Goal: Information Seeking & Learning: Learn about a topic

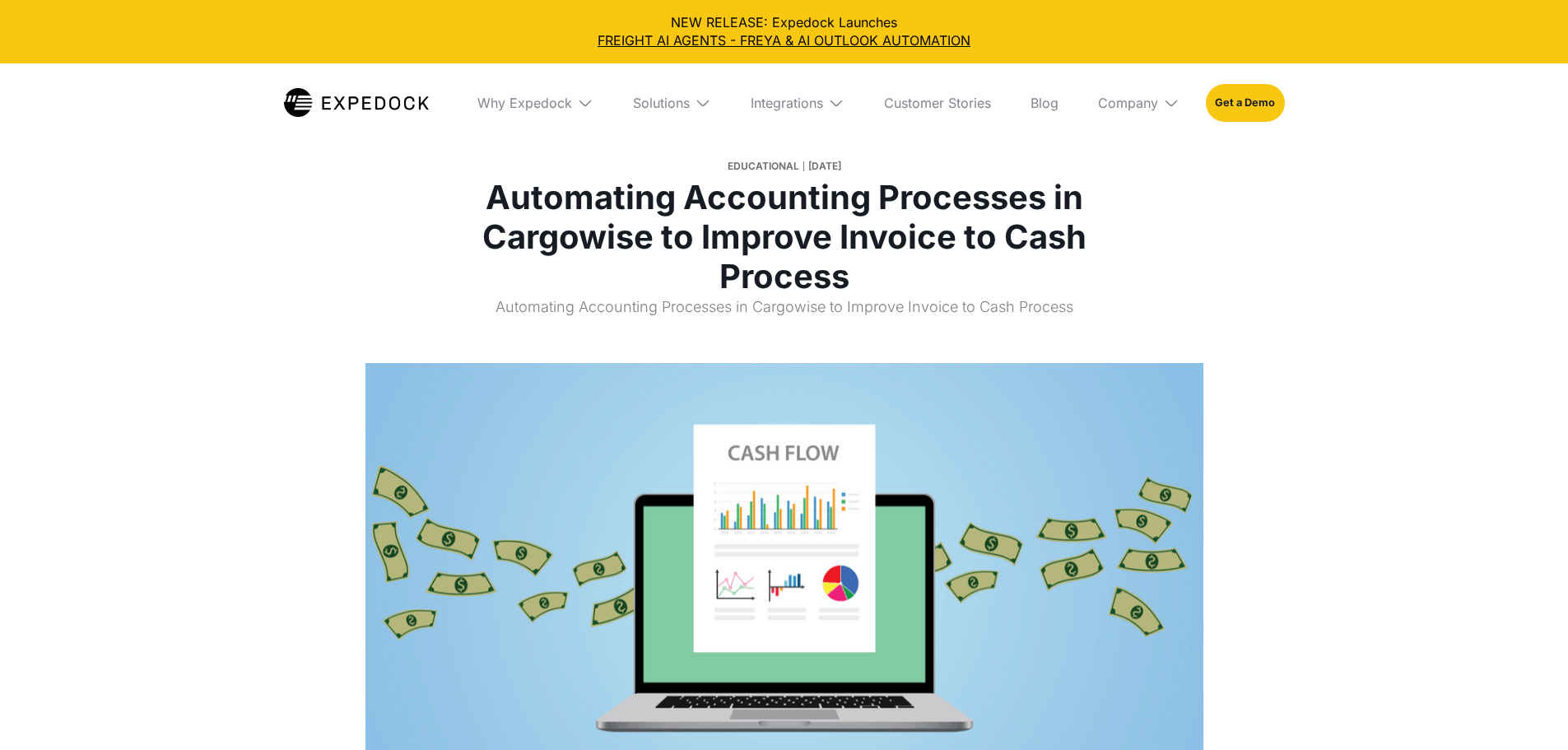
select select
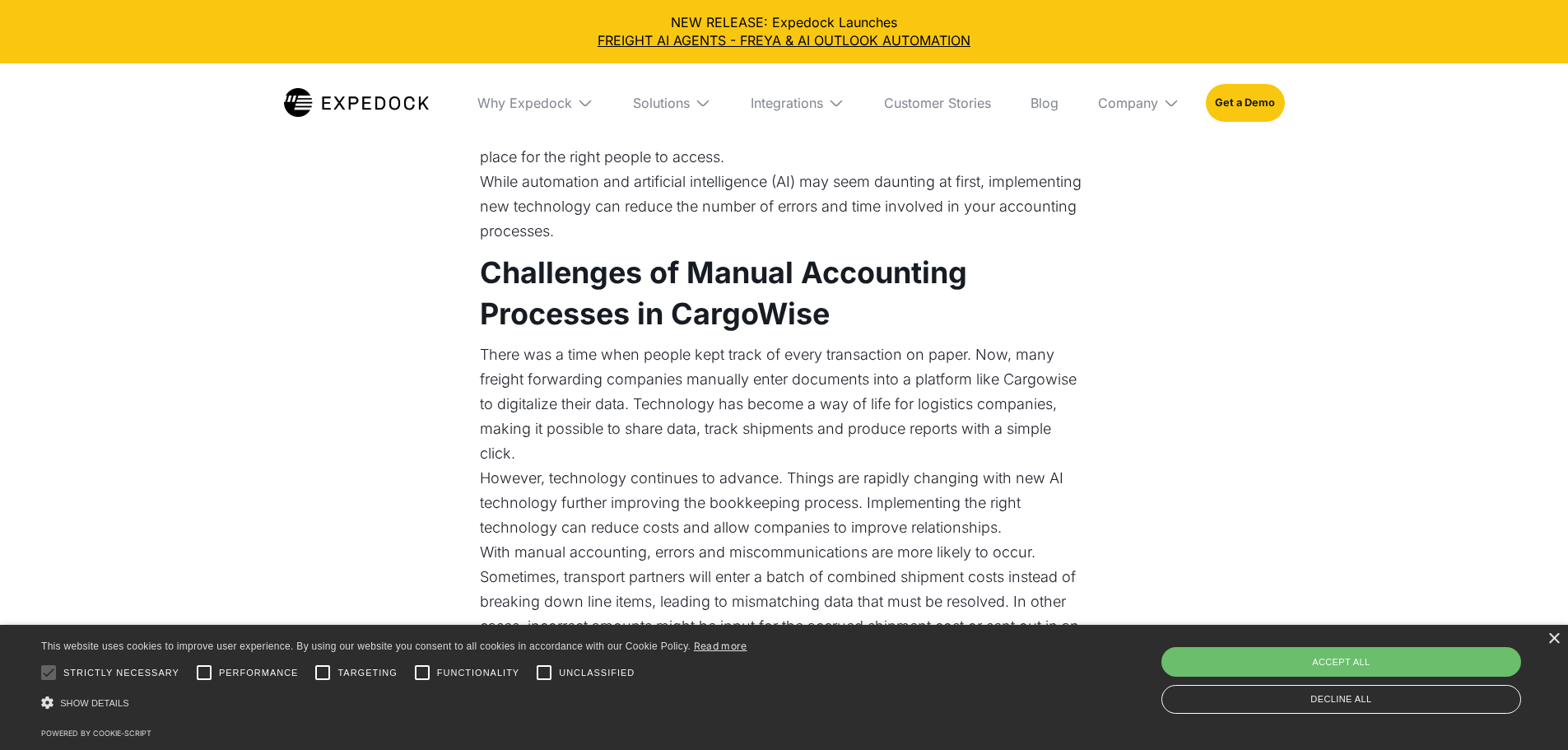
scroll to position [741, 0]
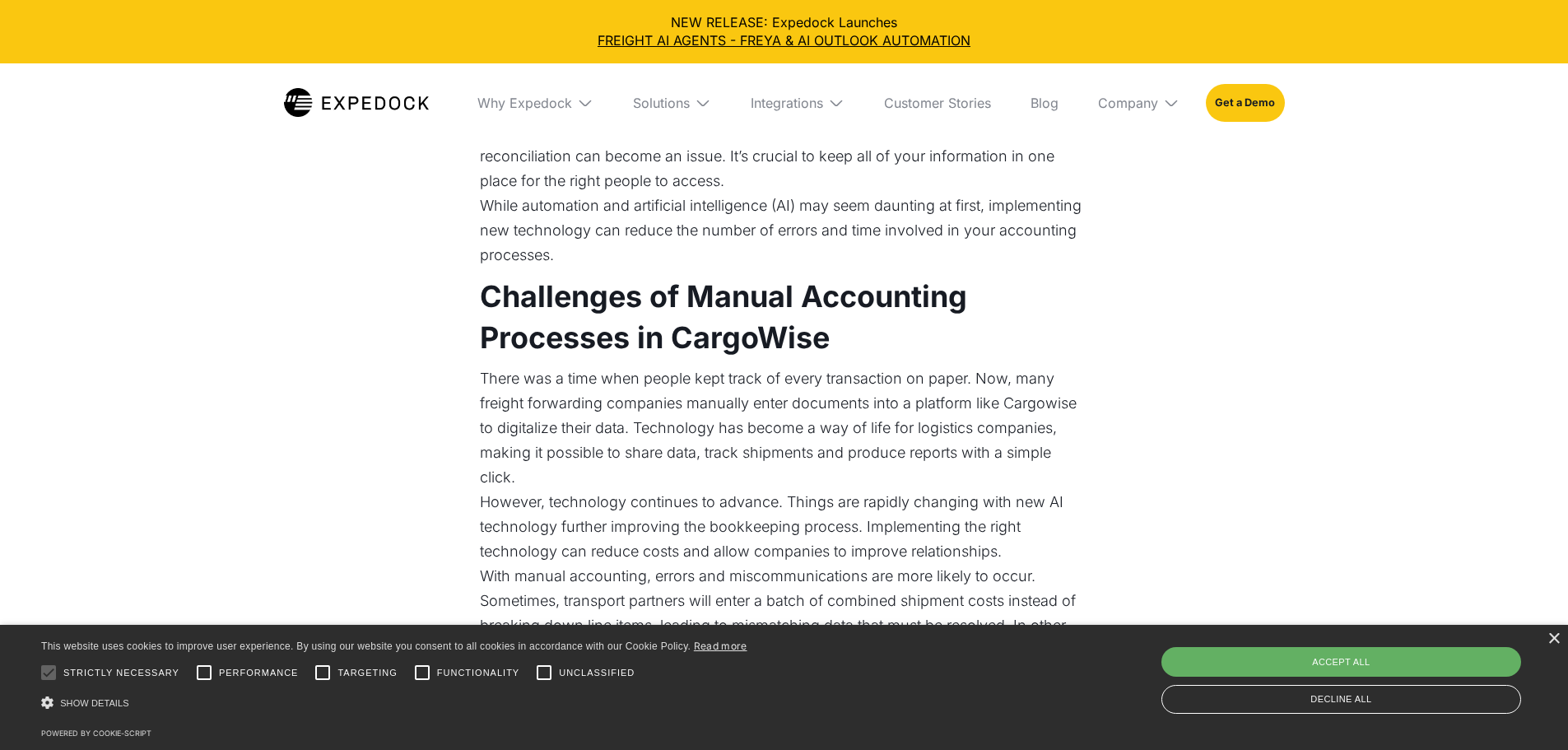
click at [1376, 657] on div "Accept all" at bounding box center [1341, 662] width 360 height 30
checkbox input "true"
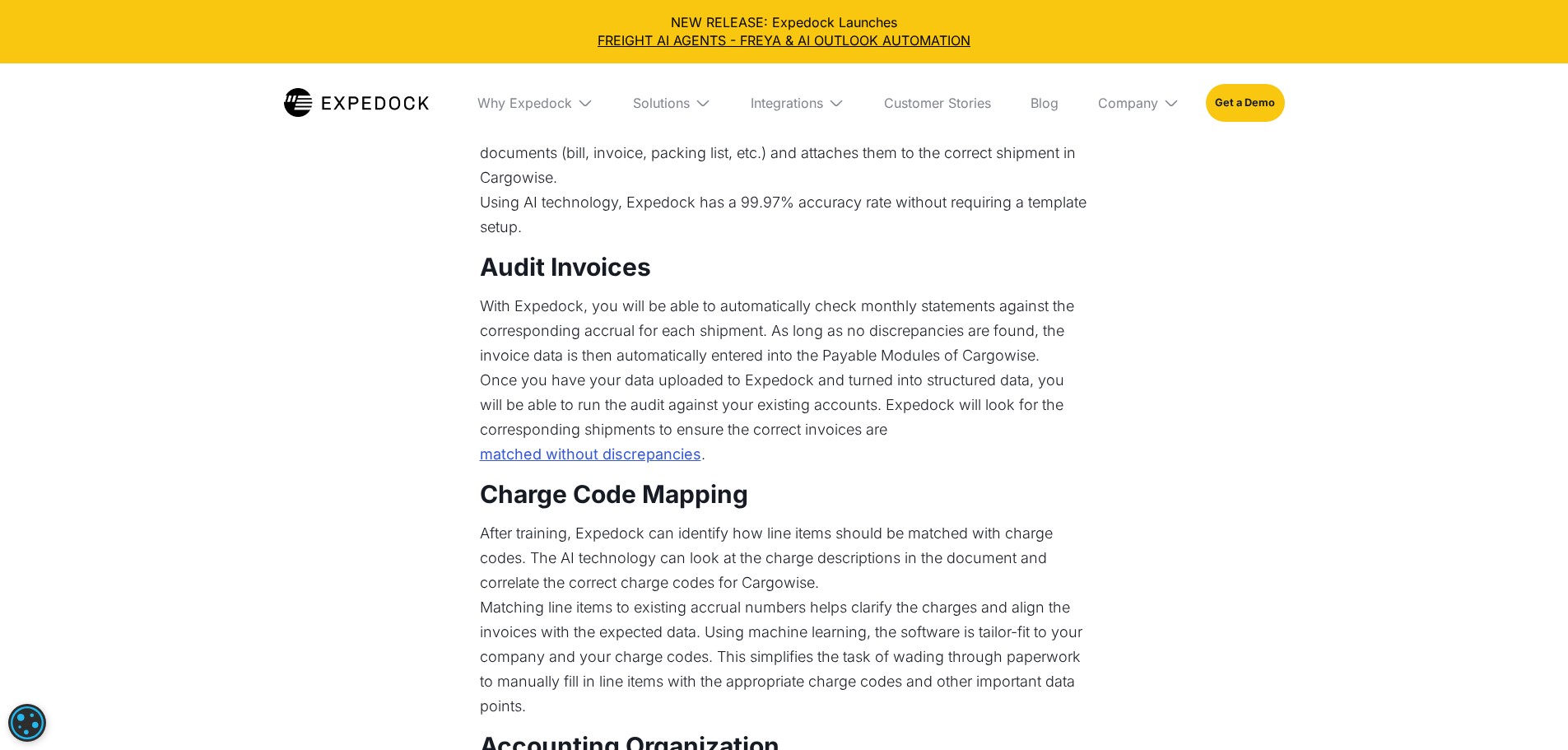
scroll to position [1976, 0]
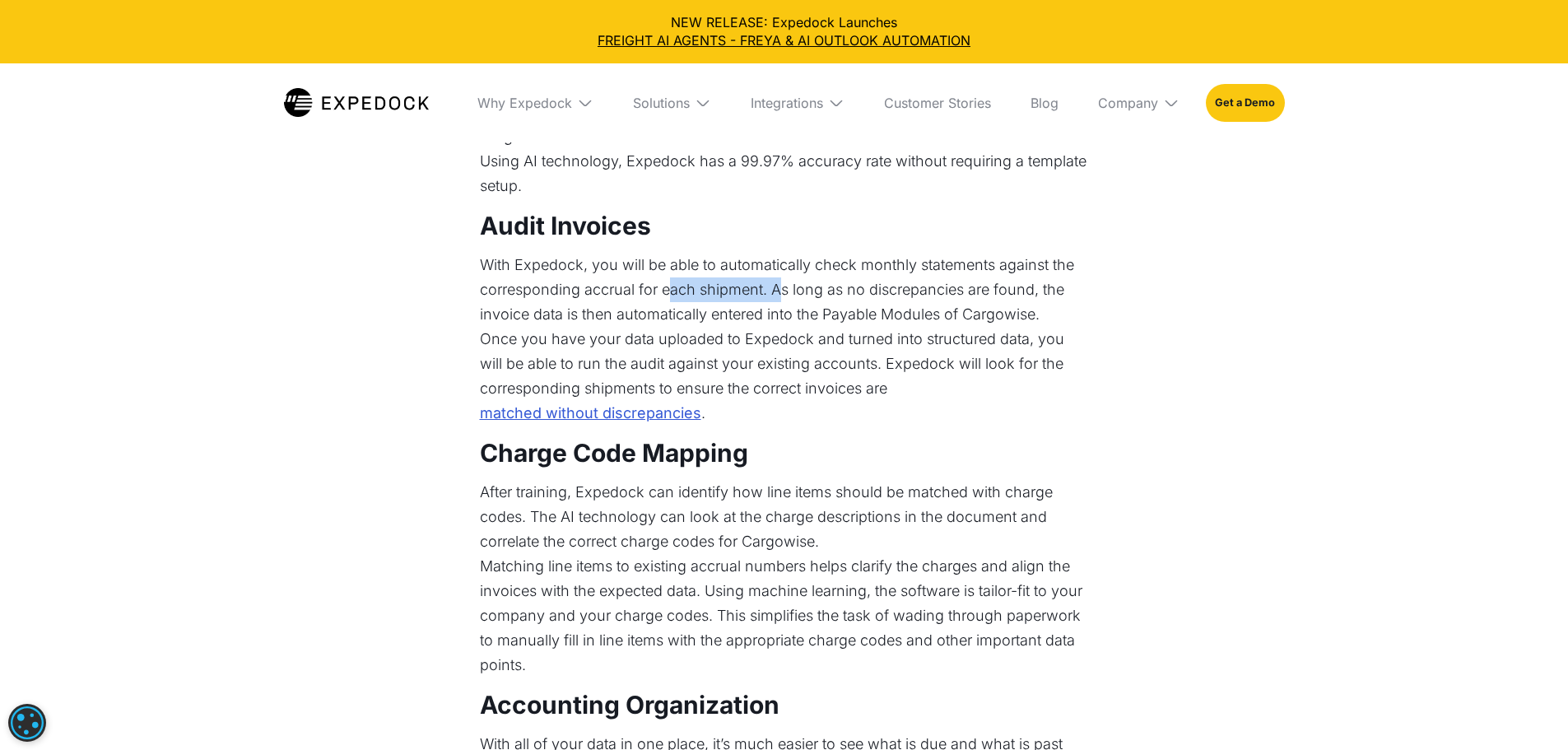
drag, startPoint x: 673, startPoint y: 402, endPoint x: 781, endPoint y: 390, distance: 108.7
click at [781, 327] on p "With Expedock, you will be able to automatically check monthly statements again…" at bounding box center [785, 290] width 609 height 74
click at [780, 327] on p "With Expedock, you will be able to automatically check monthly statements again…" at bounding box center [785, 290] width 609 height 74
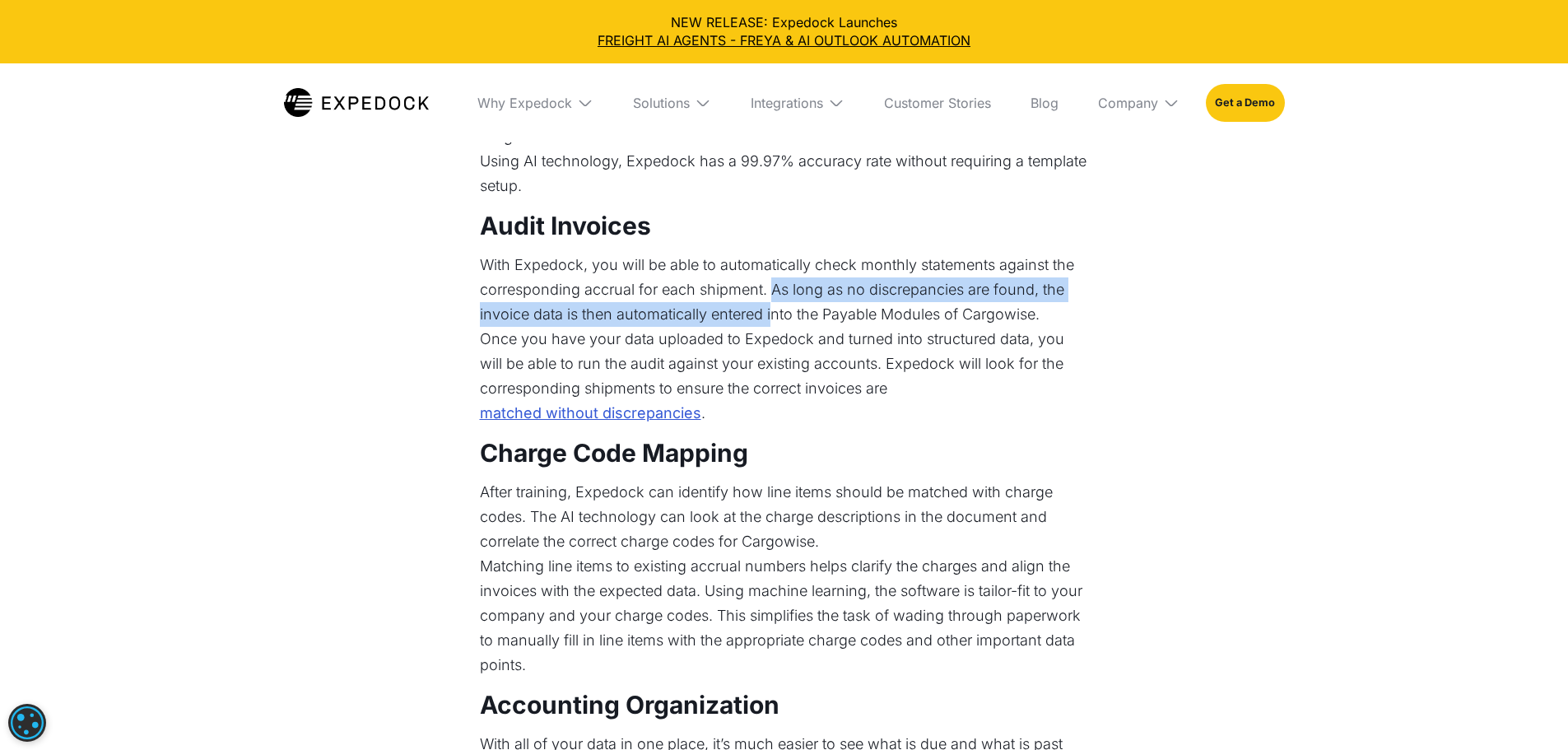
drag, startPoint x: 773, startPoint y: 398, endPoint x: 773, endPoint y: 420, distance: 22.0
click at [773, 327] on p "With Expedock, you will be able to automatically check monthly statements again…" at bounding box center [785, 290] width 609 height 74
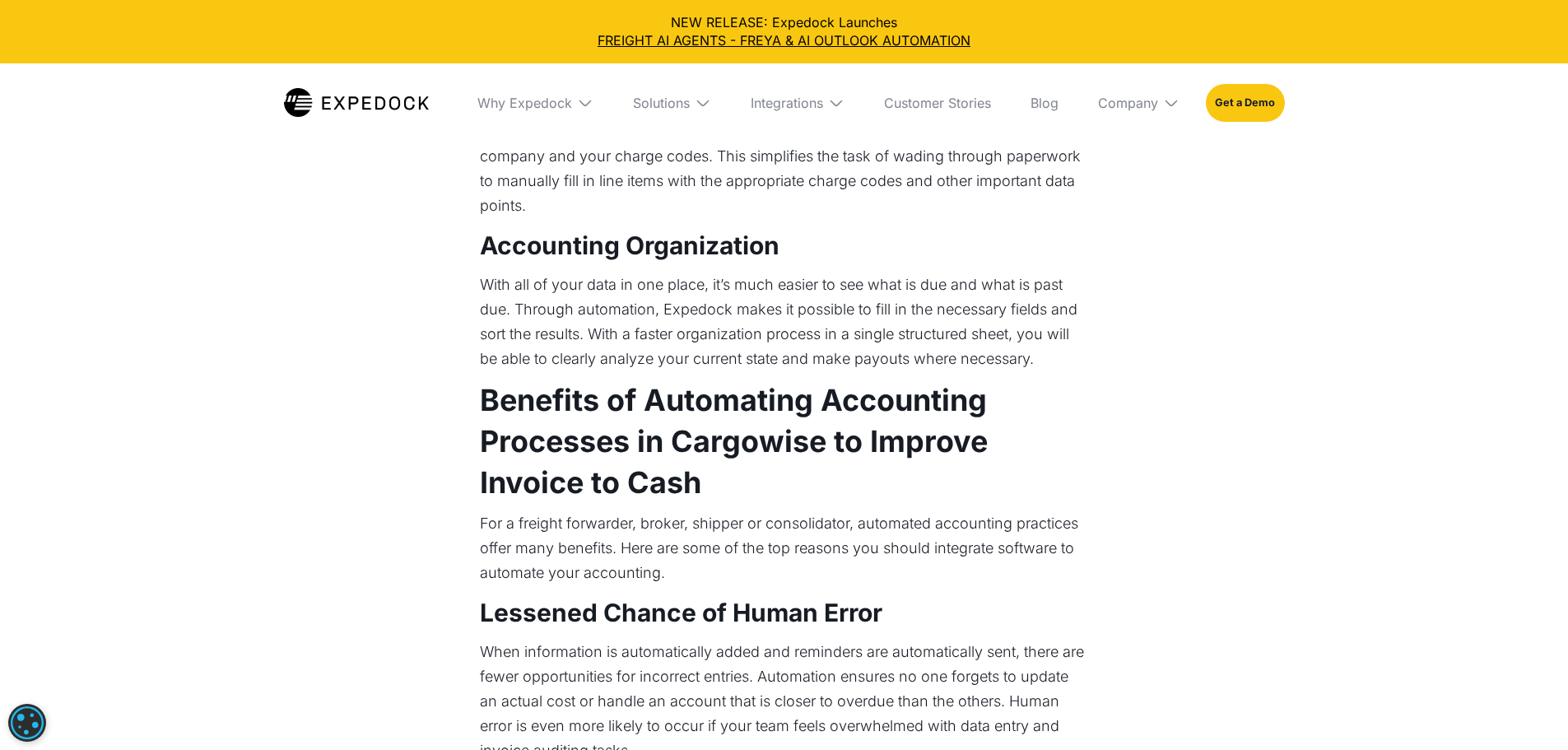
scroll to position [2470, 0]
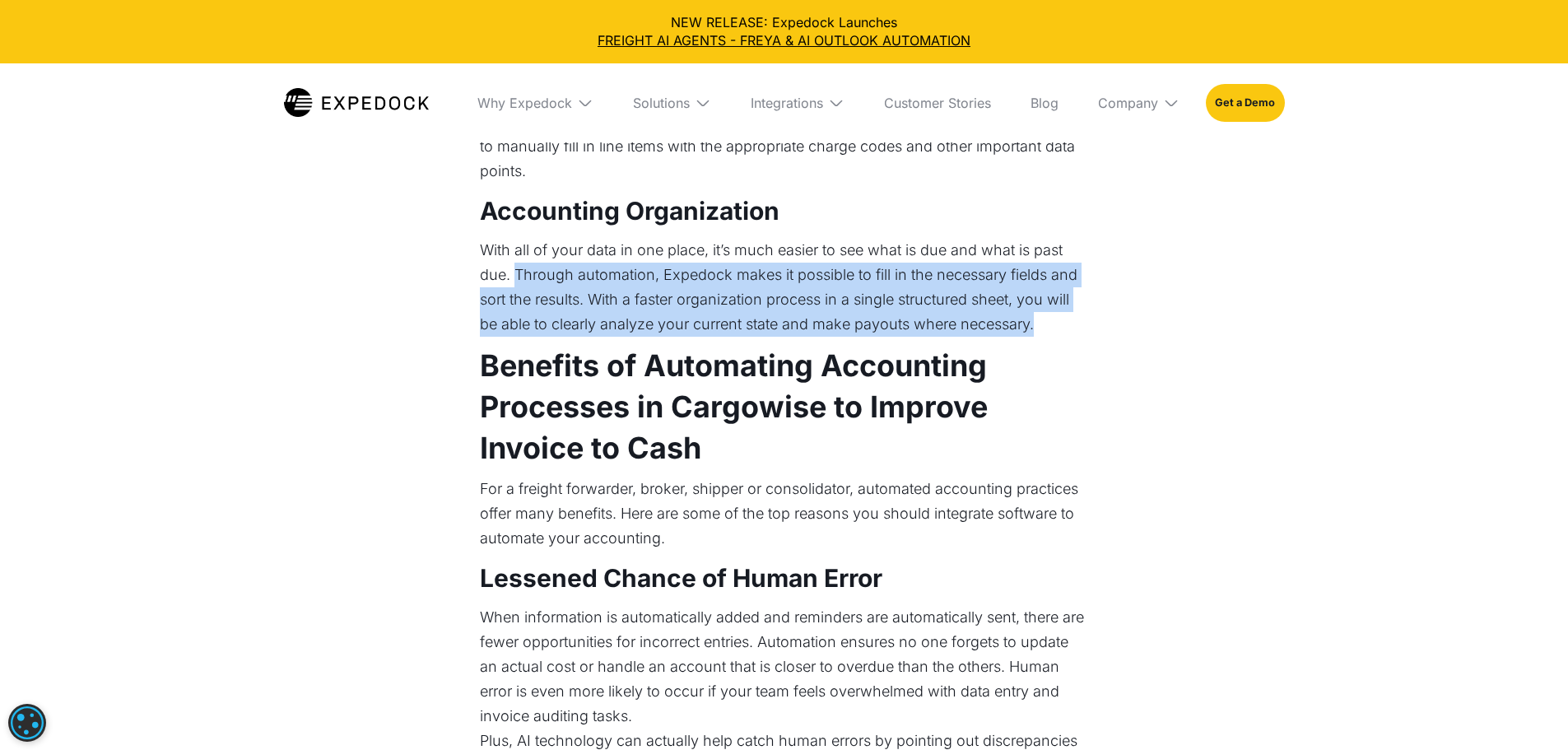
drag, startPoint x: 517, startPoint y: 385, endPoint x: 1057, endPoint y: 423, distance: 541.3
click at [1057, 336] on p "With all of your data in one place, it’s much easier to see what is due and wha…" at bounding box center [785, 287] width 609 height 99
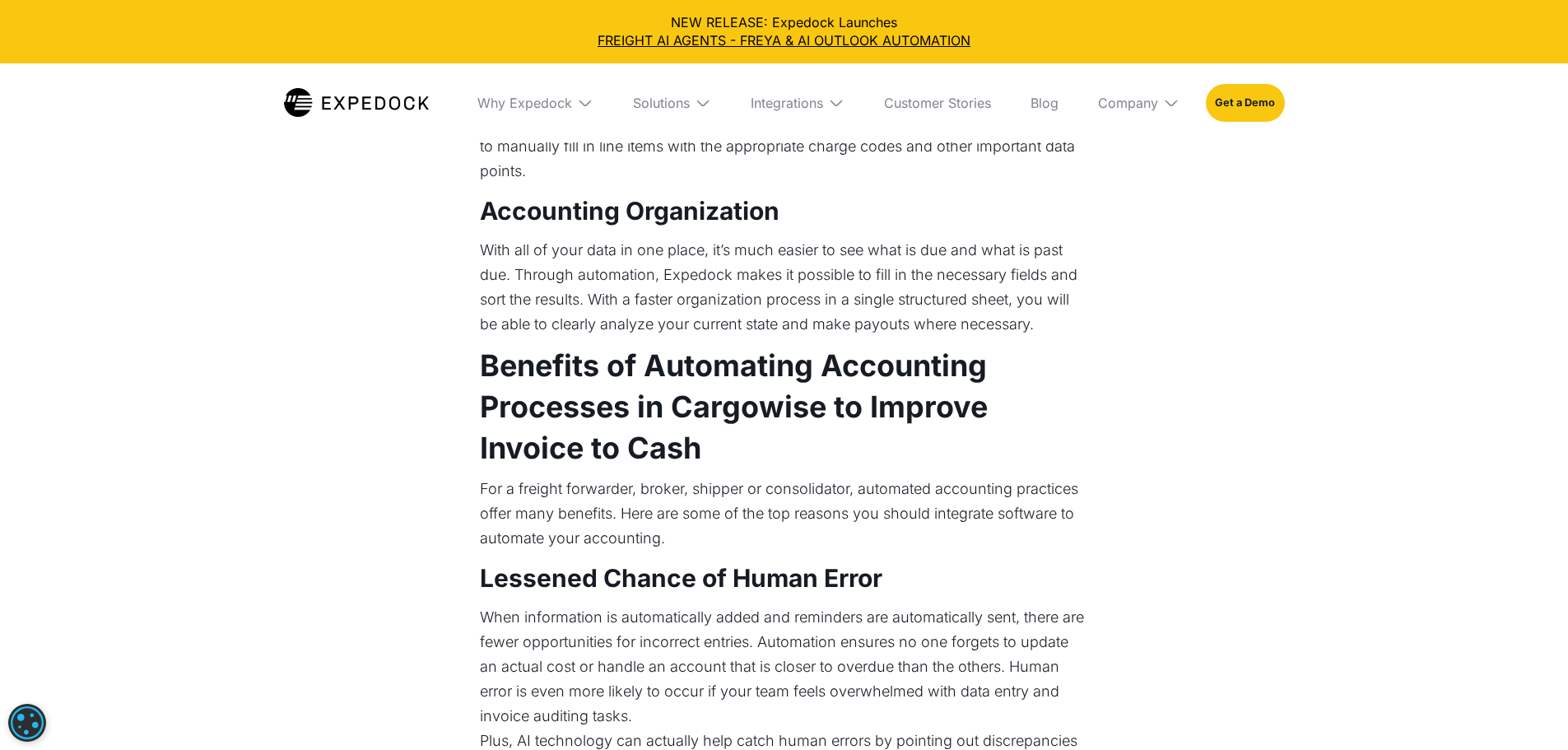
click at [1035, 468] on h2 "Benefits of Automating Accounting Processes in Cargowise to Improve Invoice to …" at bounding box center [785, 407] width 609 height 124
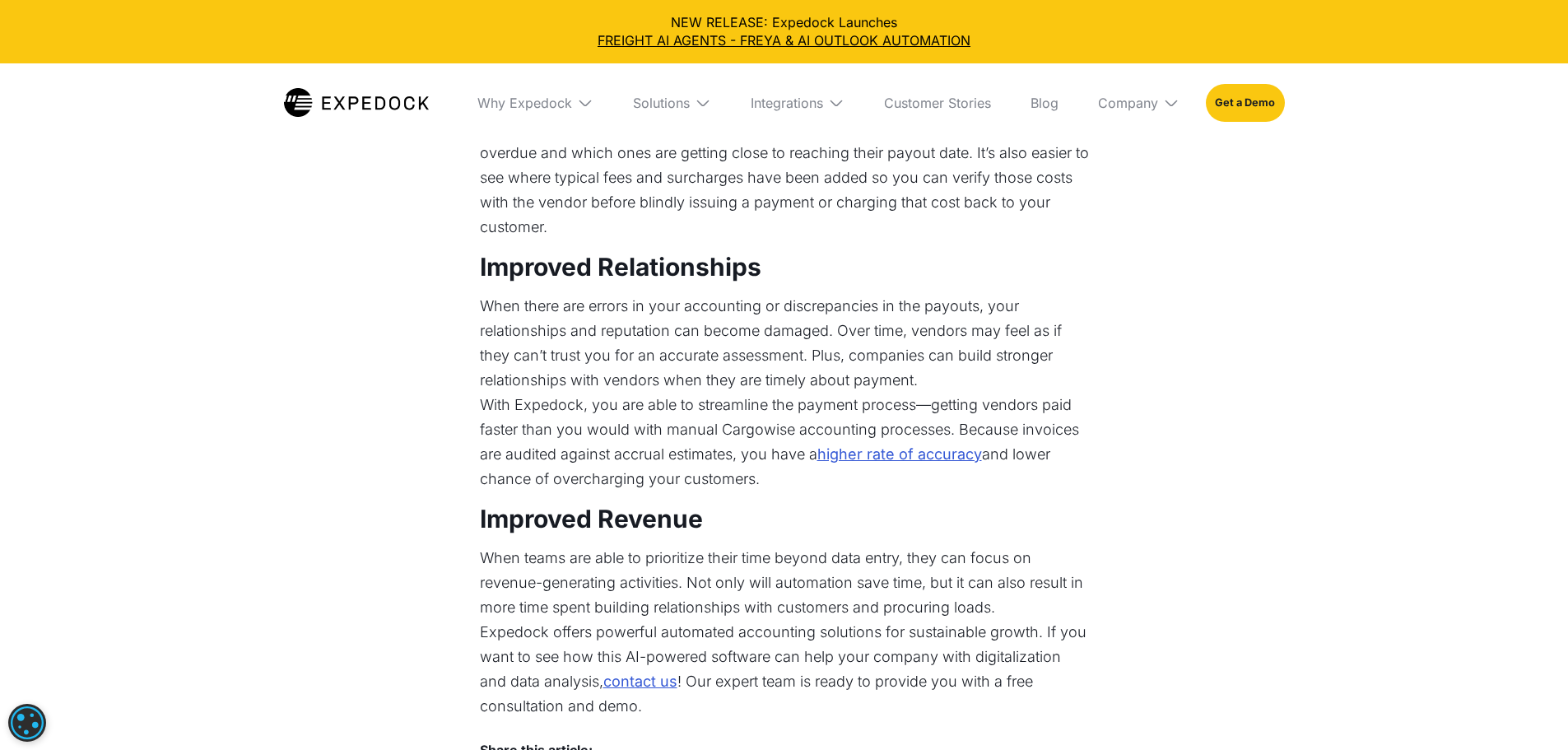
scroll to position [4281, 0]
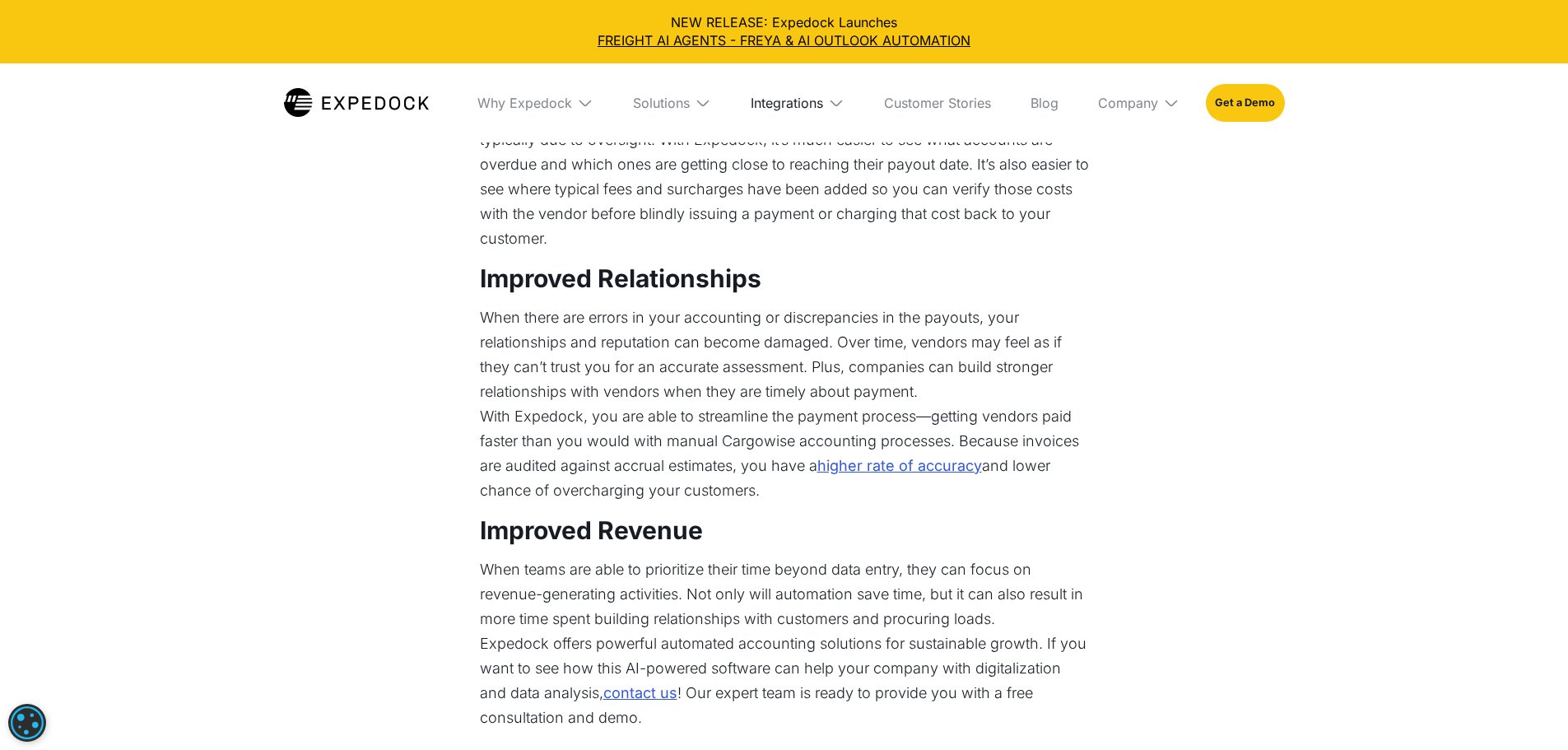
click at [821, 105] on div "Integrations" at bounding box center [787, 103] width 73 height 17
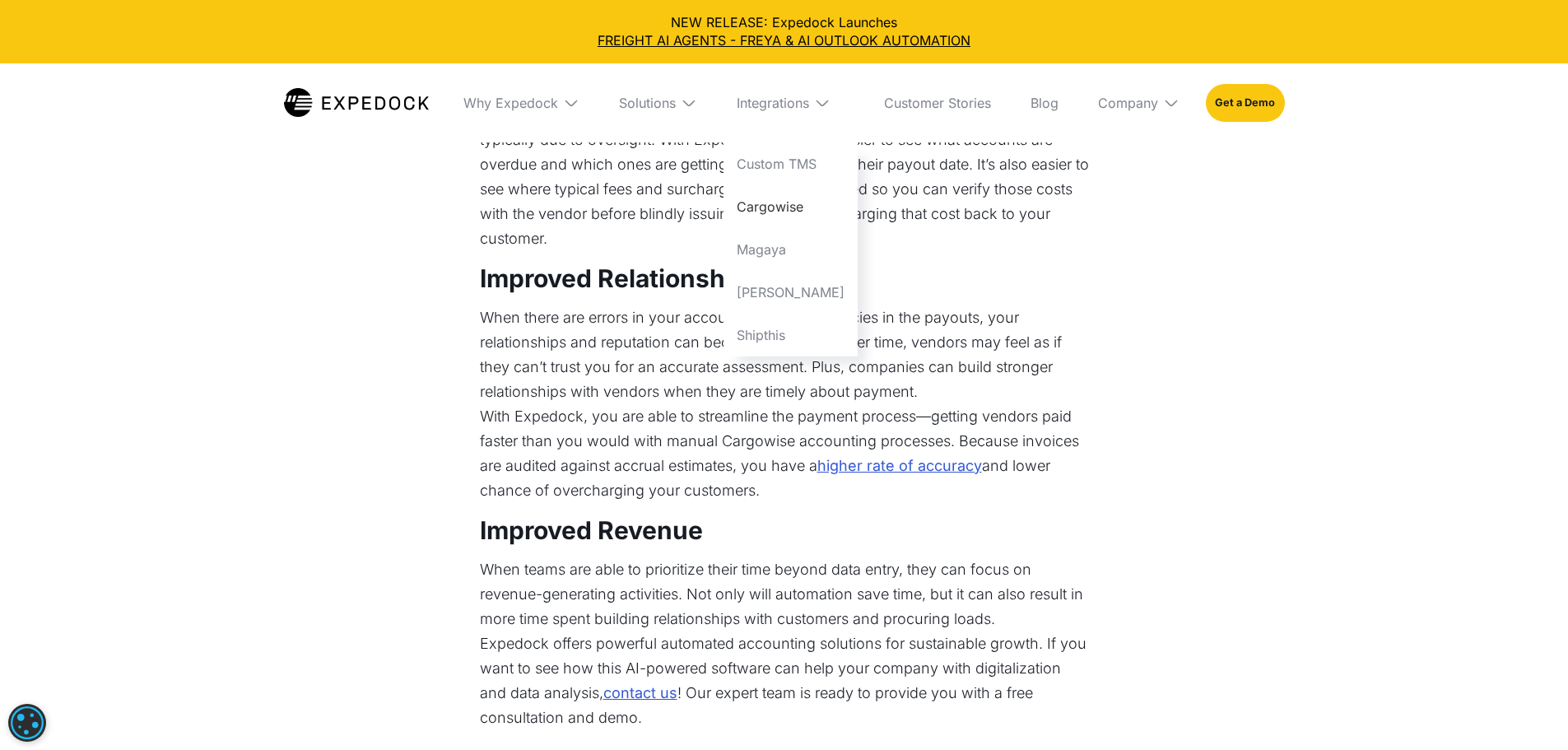
click at [833, 210] on link "Cargowise" at bounding box center [790, 206] width 134 height 43
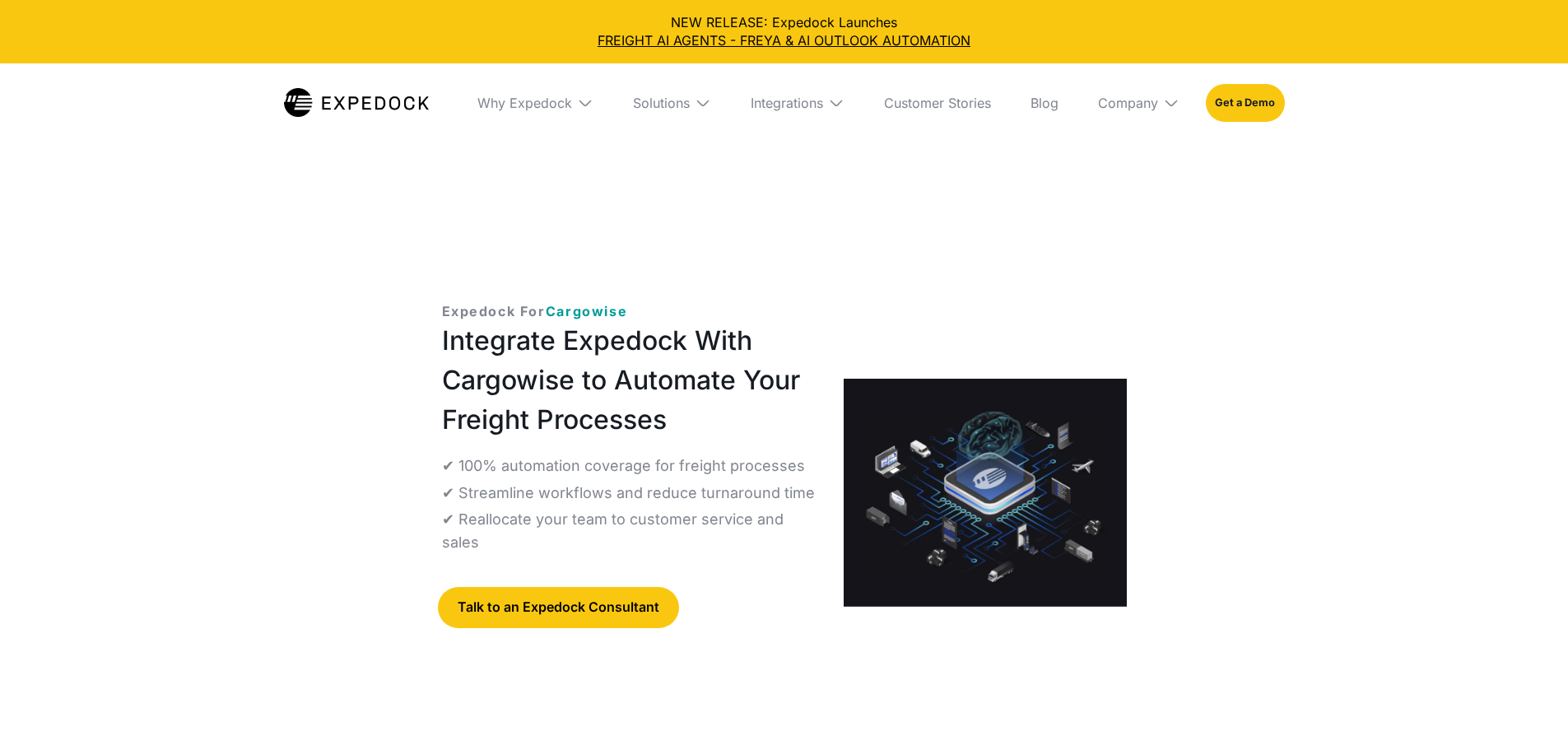
select select
click at [939, 101] on link "Customer Stories" at bounding box center [938, 103] width 133 height 79
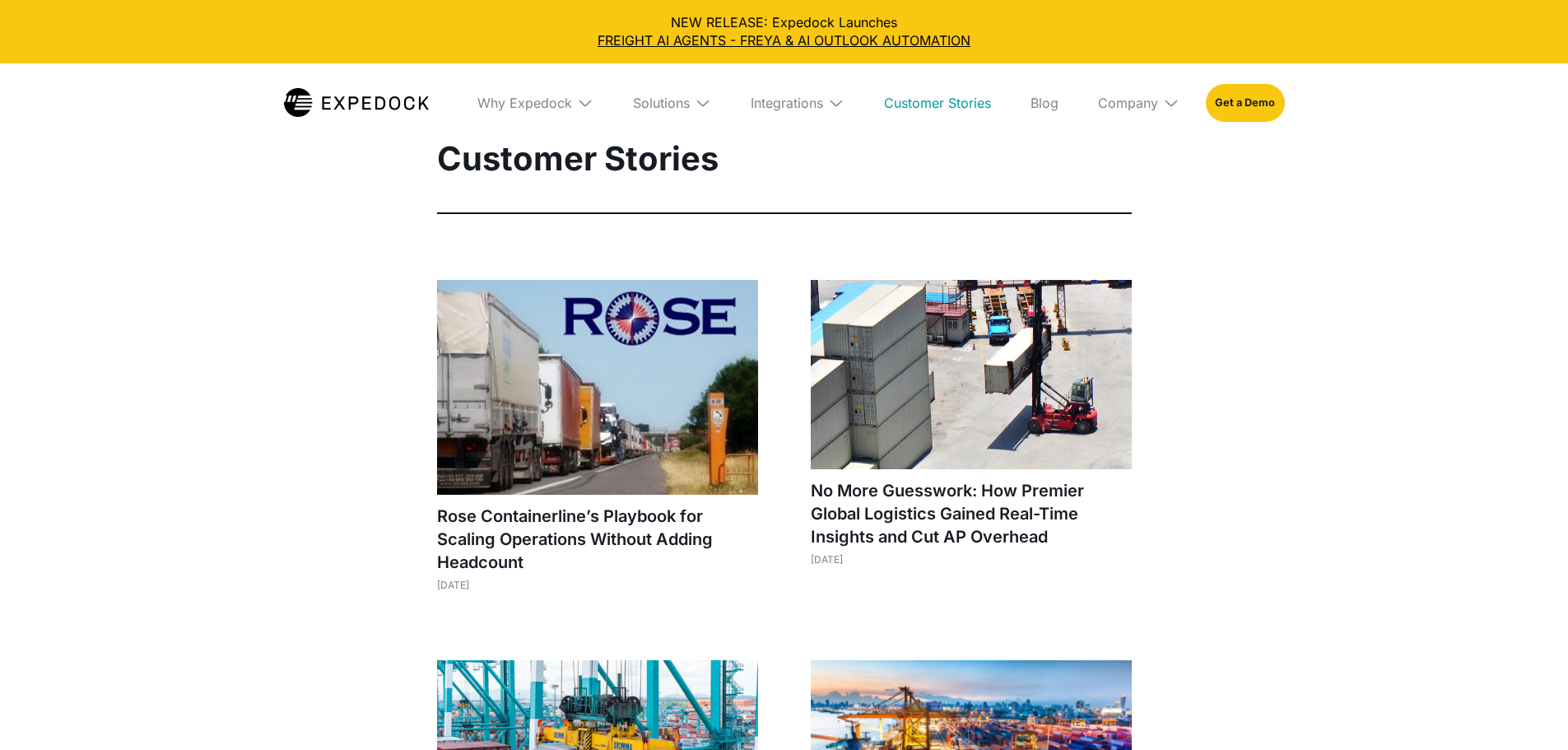
select select
click at [766, 101] on div "Integrations" at bounding box center [787, 103] width 73 height 17
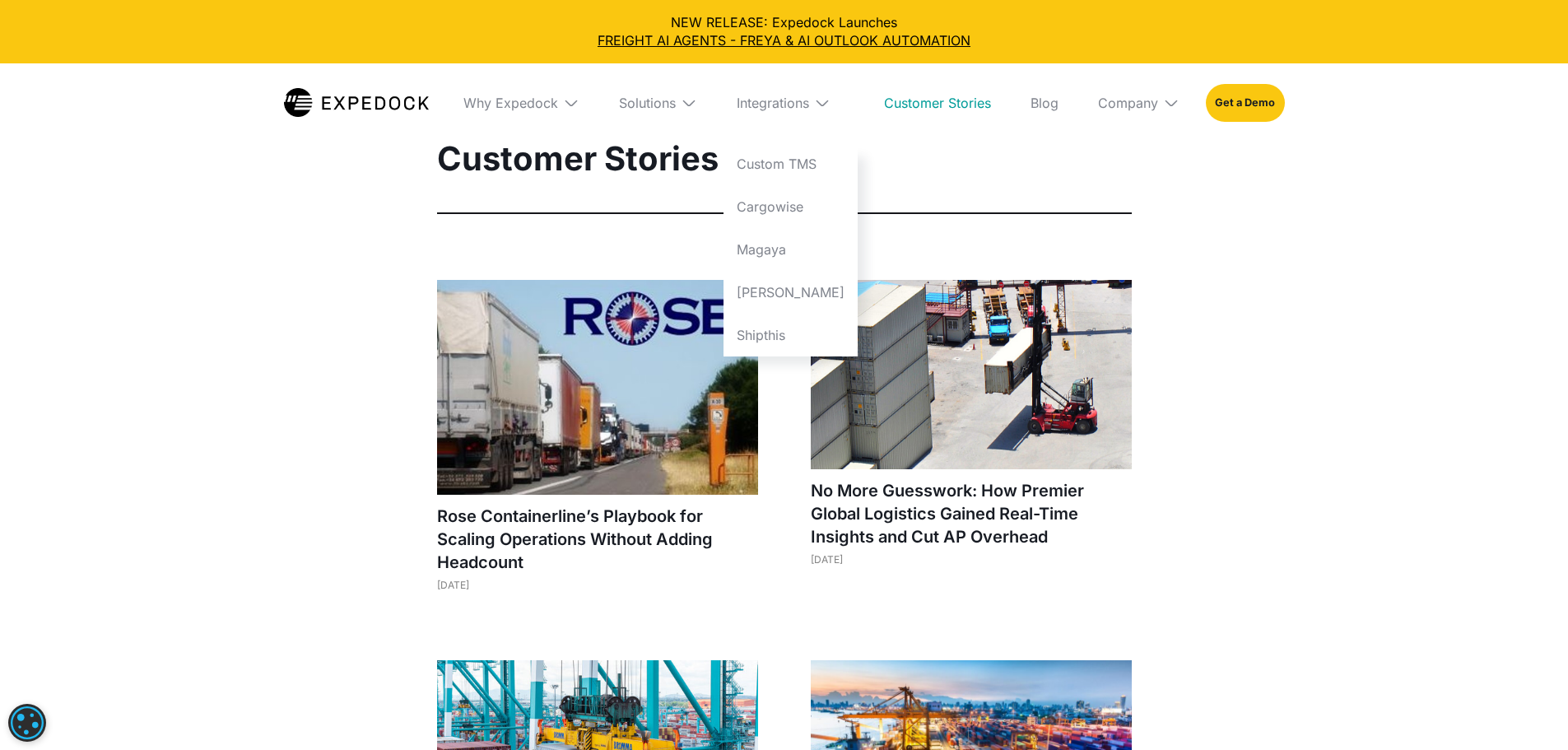
click at [1189, 92] on div "Company" at bounding box center [1139, 103] width 108 height 79
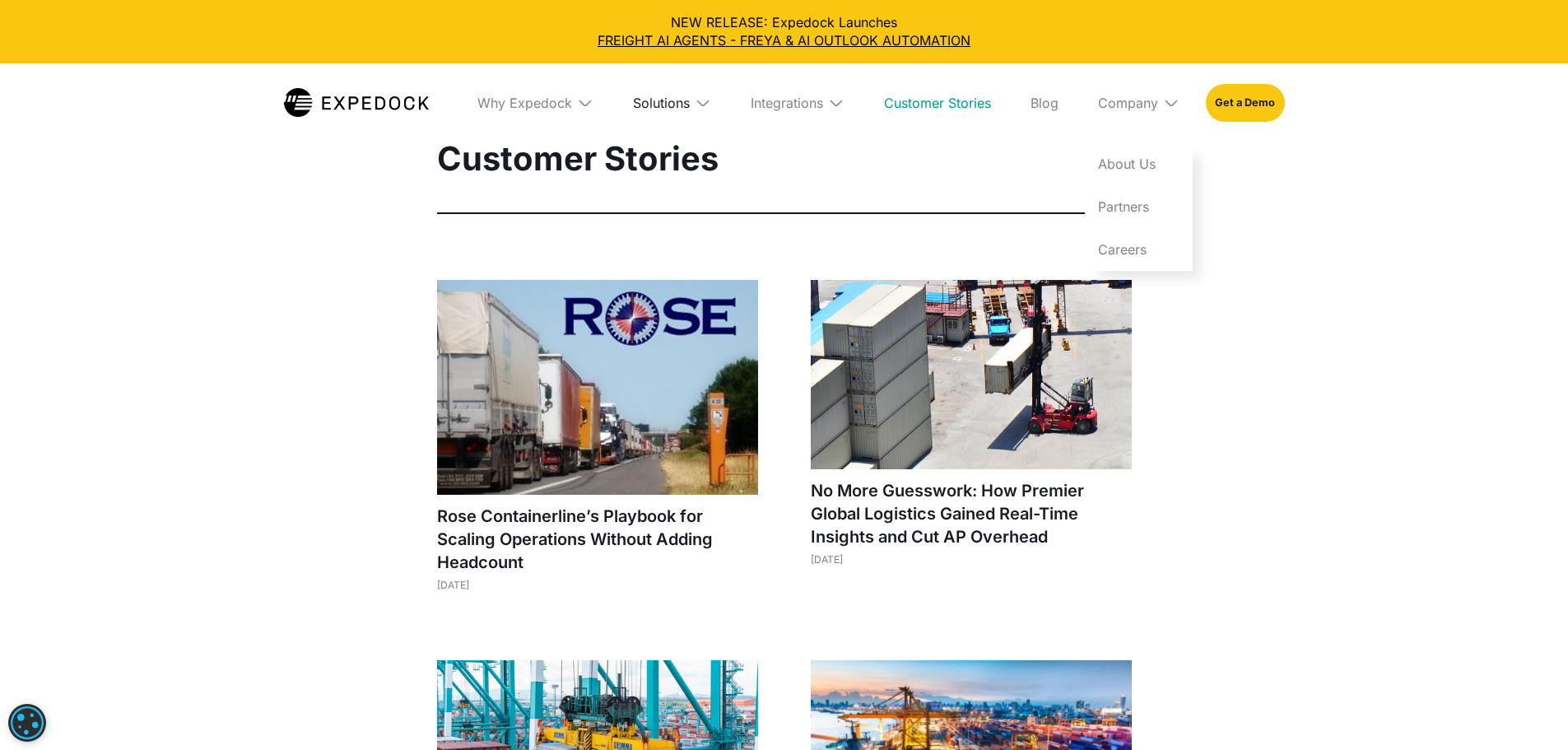
click at [656, 107] on div "Solutions" at bounding box center [661, 103] width 57 height 17
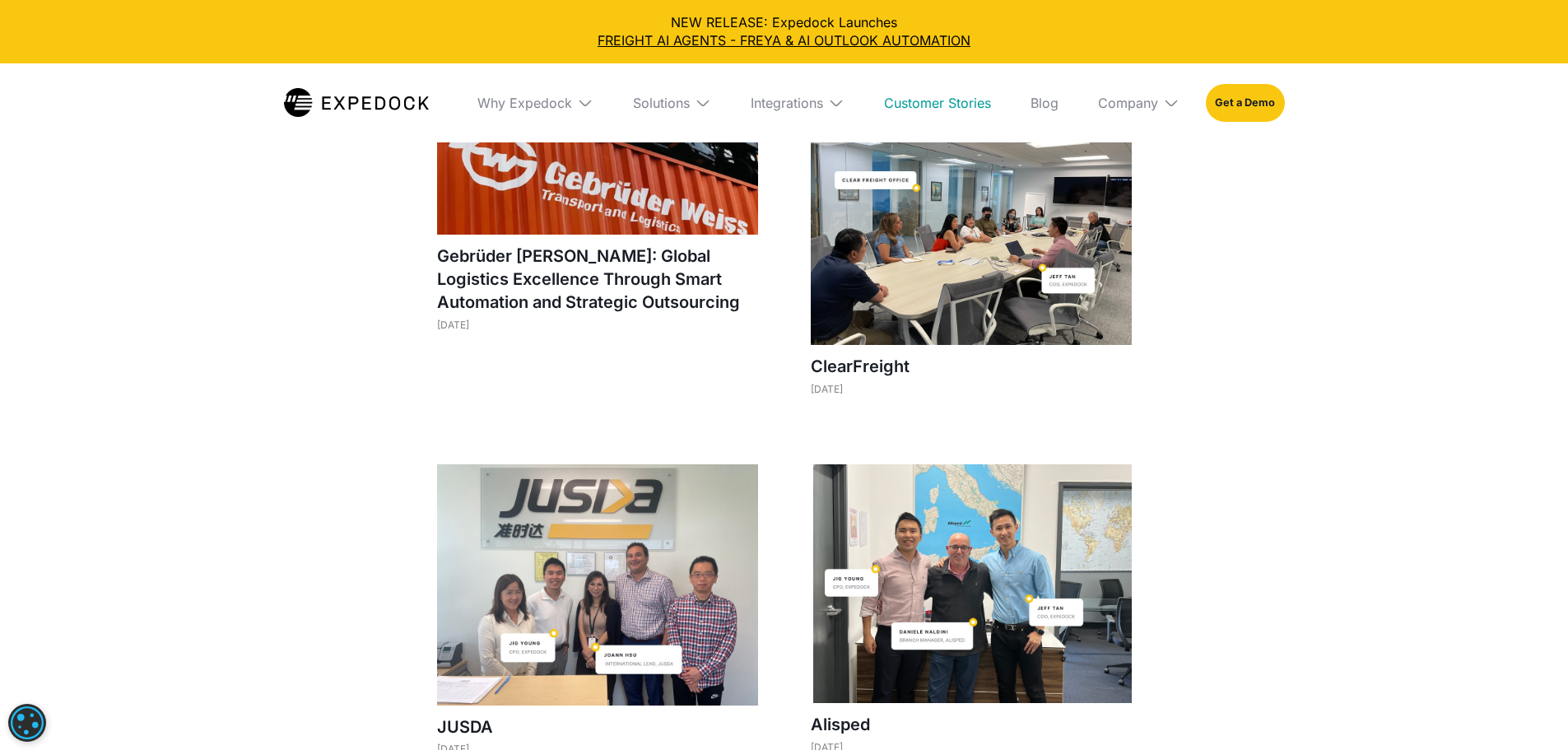
scroll to position [945, 0]
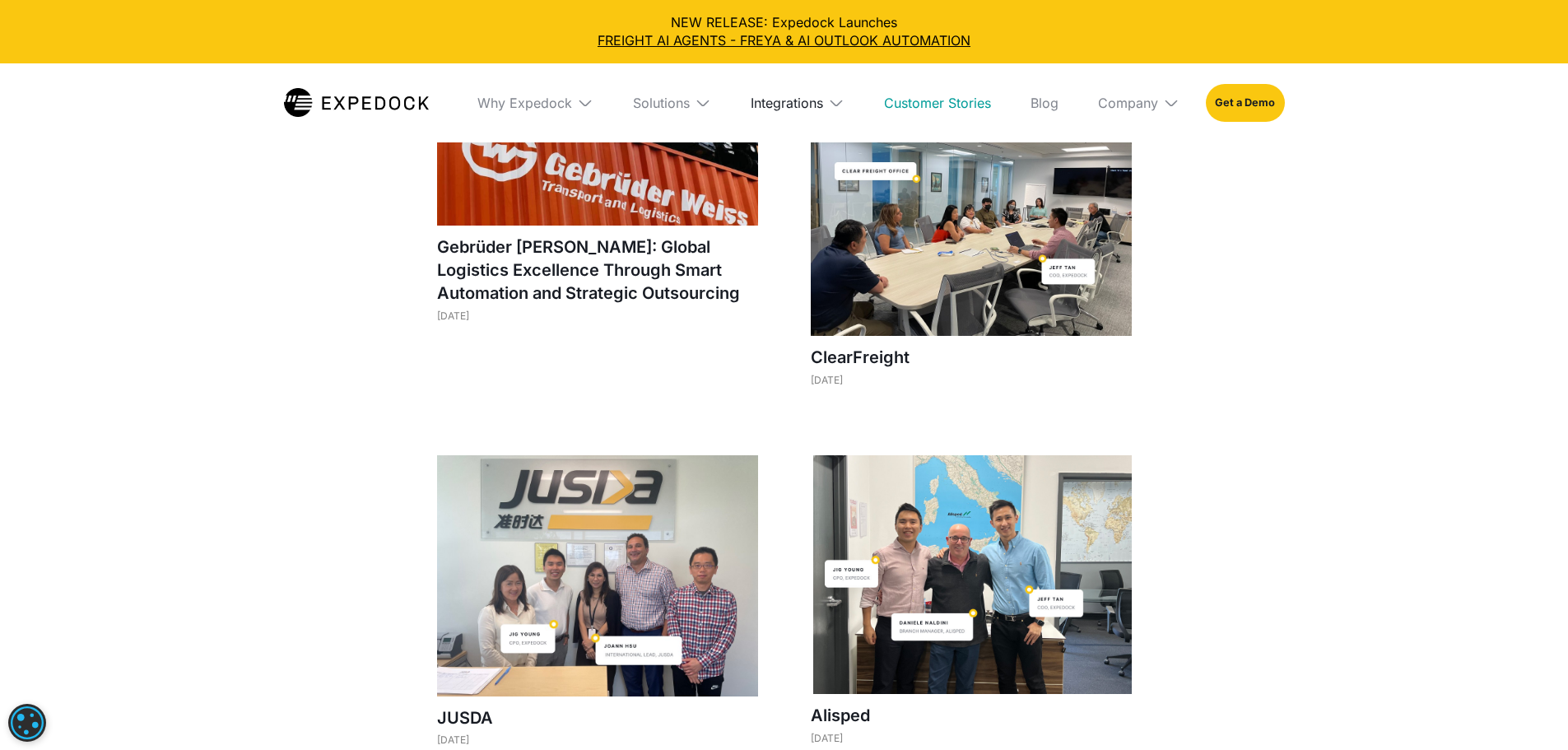
click at [781, 95] on div "Integrations" at bounding box center [787, 103] width 73 height 17
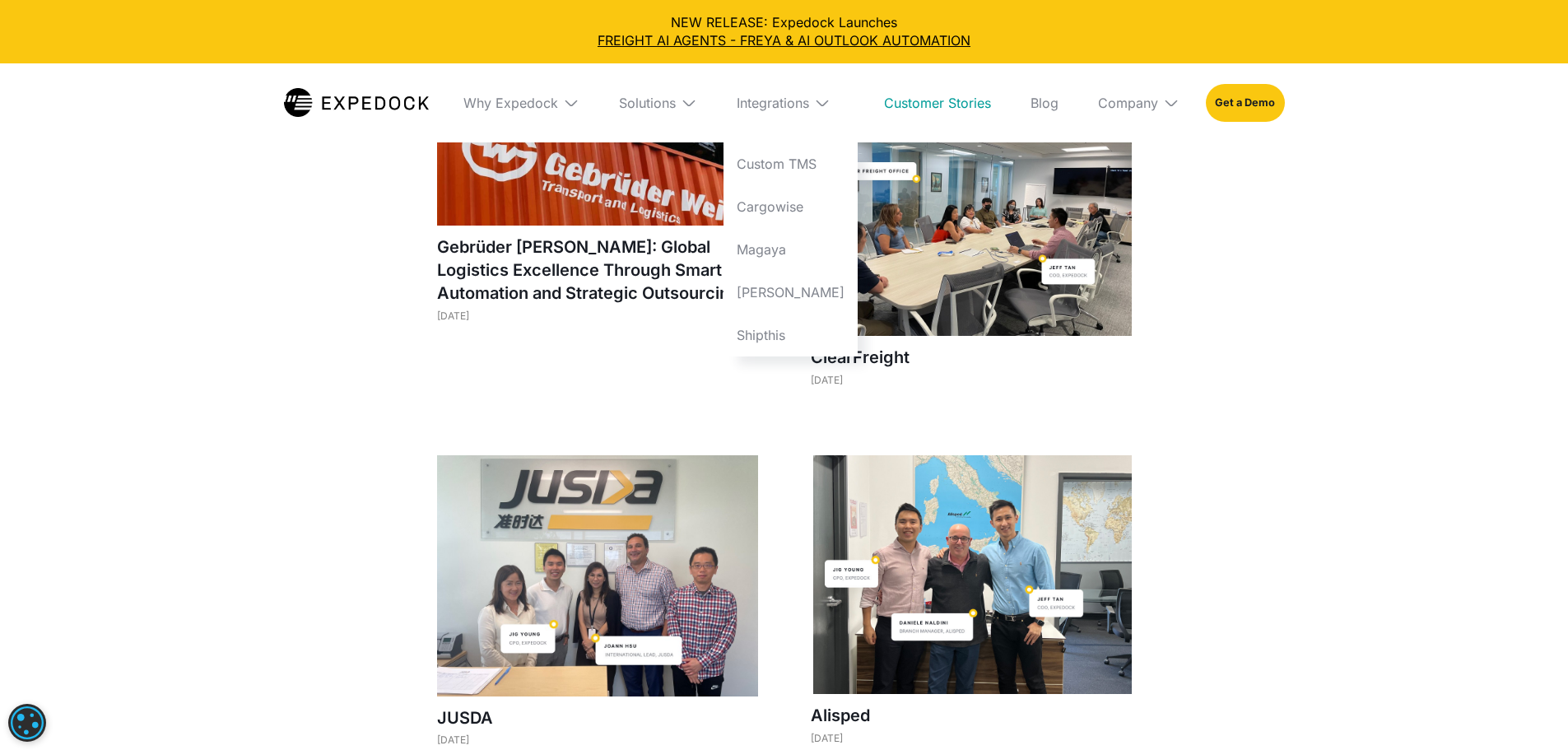
click at [697, 99] on img at bounding box center [688, 103] width 17 height 17
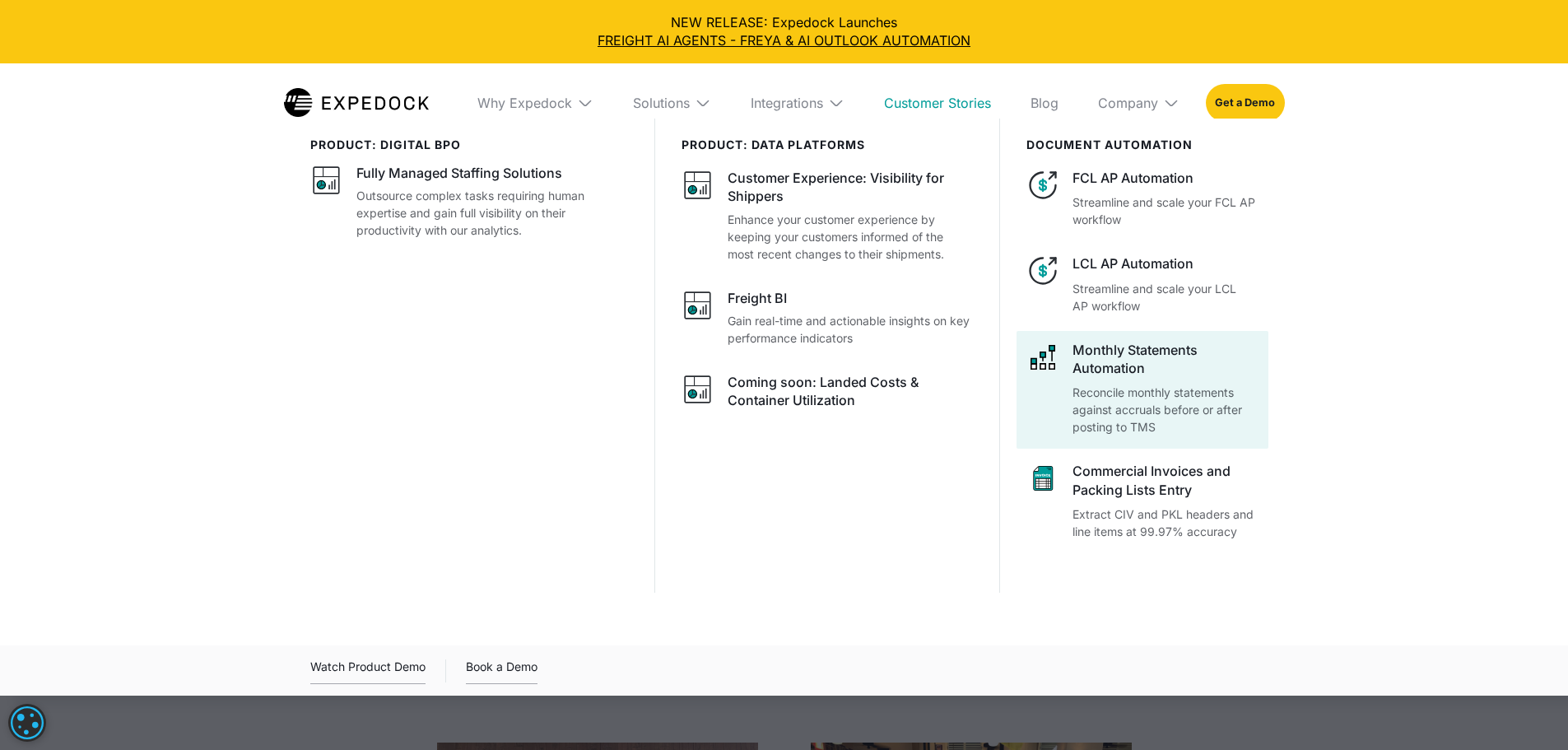
scroll to position [1110, 0]
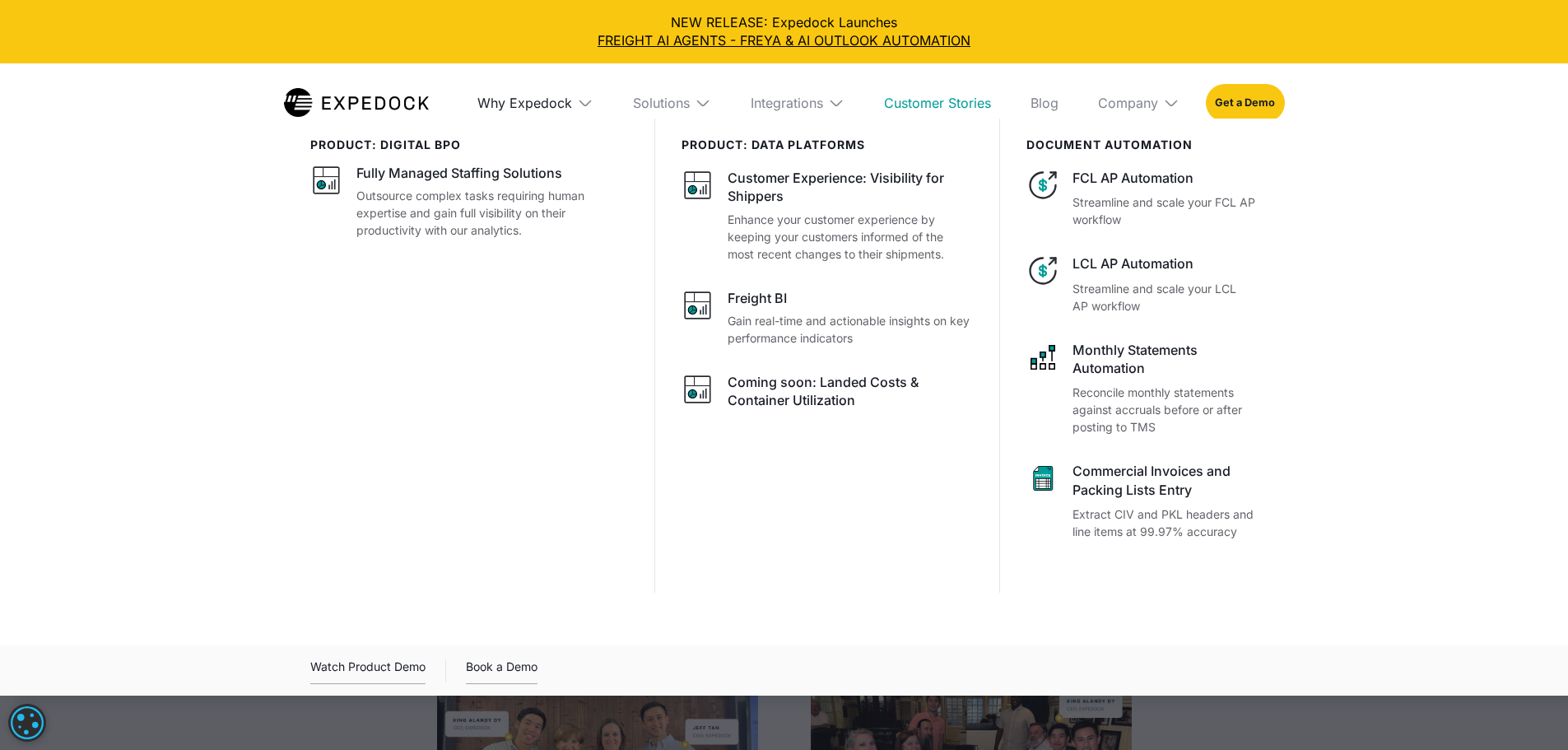
click at [497, 104] on div "Why Expedock" at bounding box center [525, 103] width 95 height 17
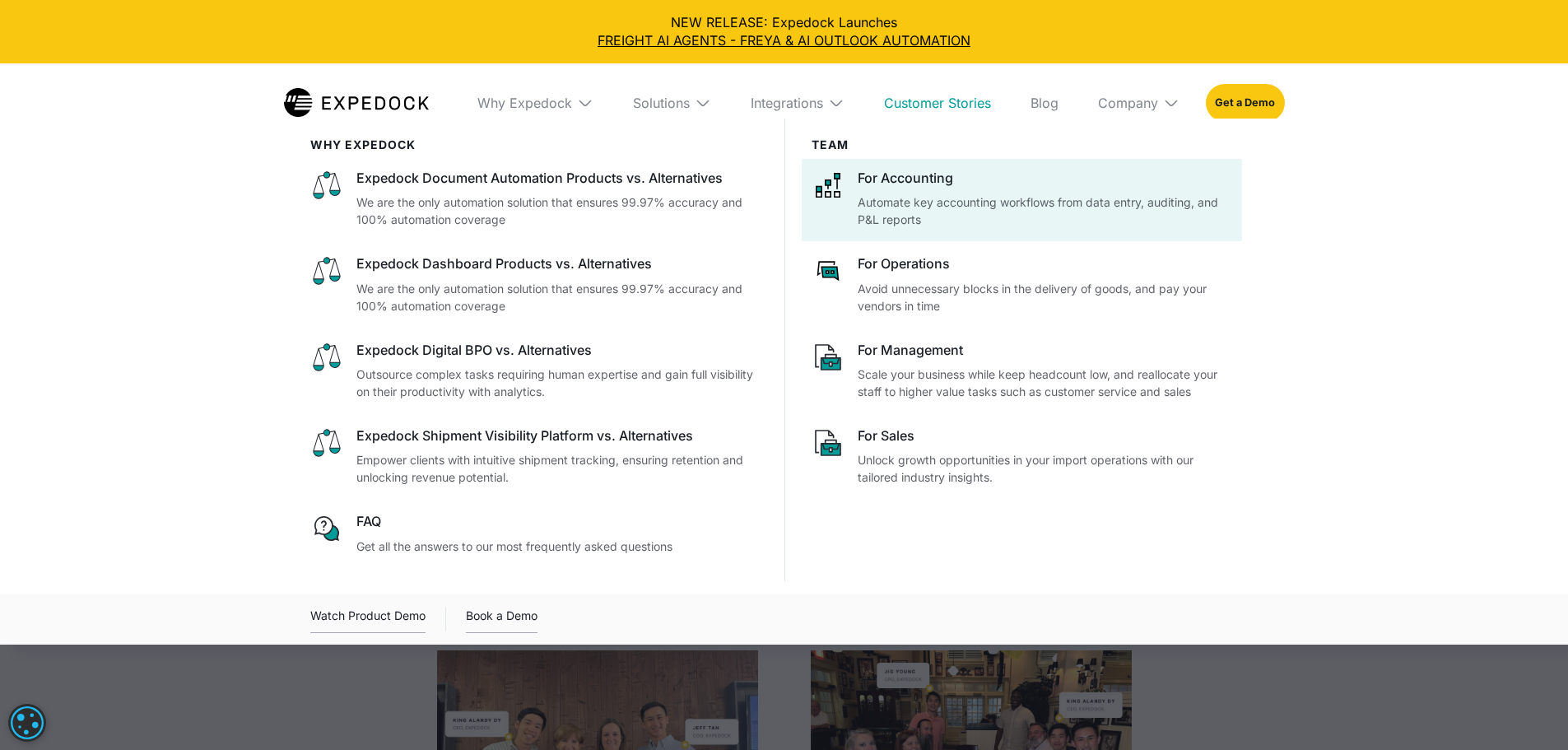
click at [960, 213] on p "Automate key accounting workflows from data entry, auditing, and P&L reports" at bounding box center [1045, 210] width 375 height 34
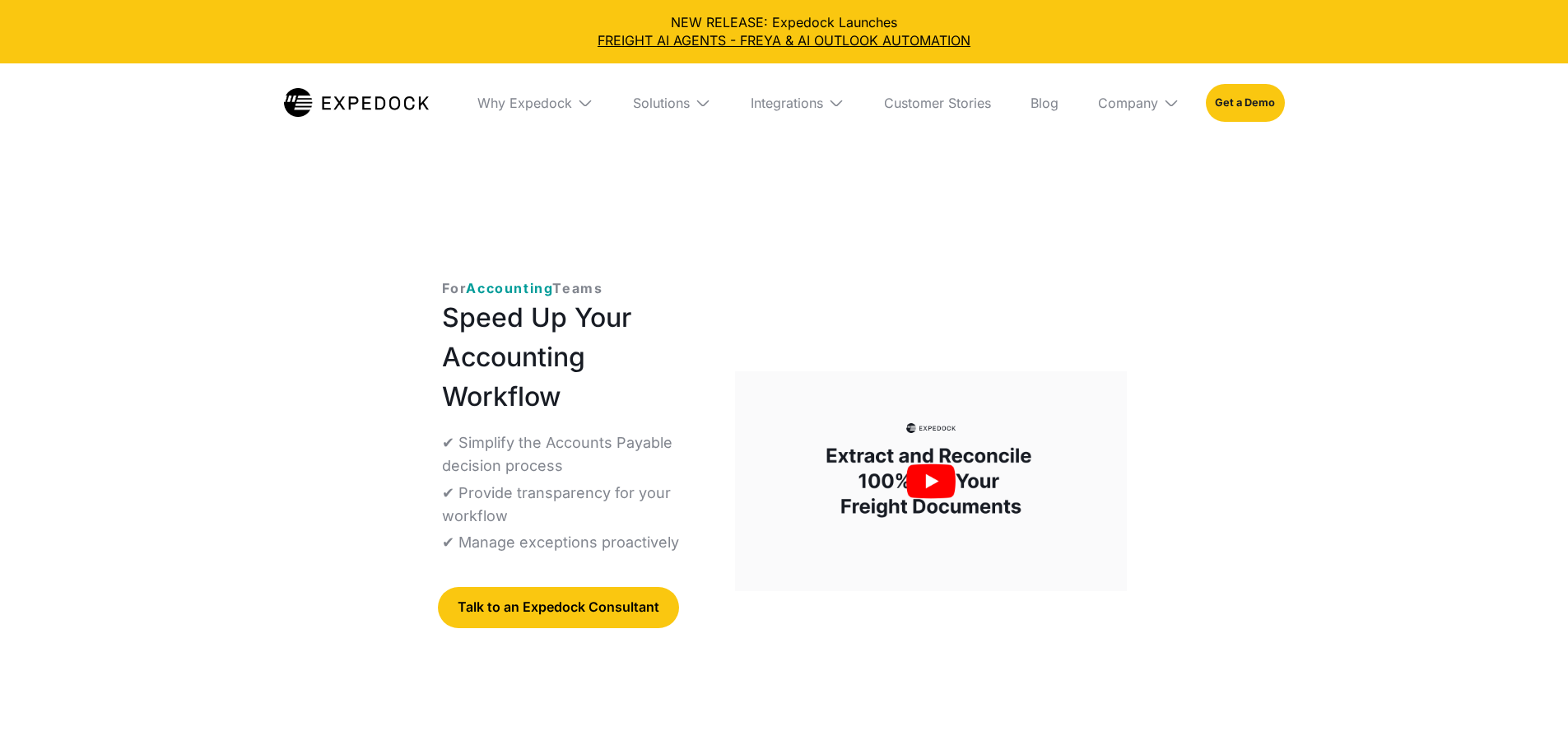
select select
click at [978, 371] on img "open lightbox" at bounding box center [931, 481] width 392 height 220
